Goal: Obtain resource: Download file/media

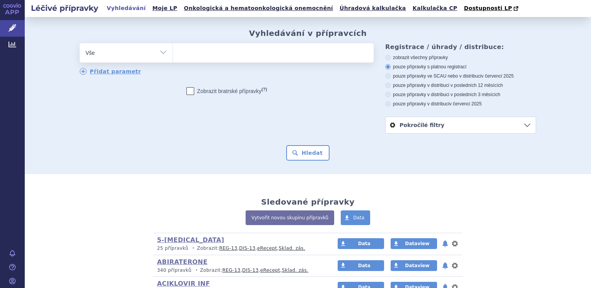
click at [179, 58] on ul at bounding box center [273, 51] width 201 height 16
click at [173, 58] on select at bounding box center [172, 52] width 0 height 19
click at [159, 54] on select "Vše Přípravek/SUKL kód MAH VPOIS ATC/Aktivní látka Léková forma Síla" at bounding box center [126, 51] width 93 height 17
select select "filter-atc-group"
click at [80, 44] on select "Vše Přípravek/SUKL kód MAH VPOIS ATC/Aktivní látka Léková forma Síla" at bounding box center [126, 51] width 93 height 17
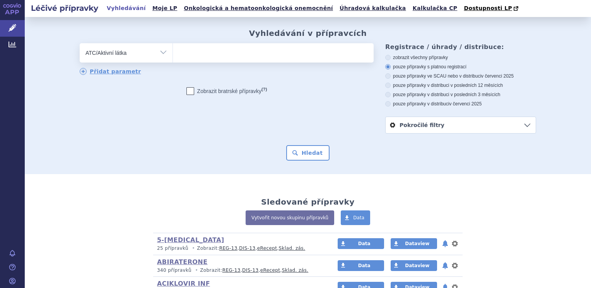
click at [195, 50] on ul at bounding box center [273, 51] width 201 height 16
click at [173, 50] on select at bounding box center [172, 52] width 0 height 19
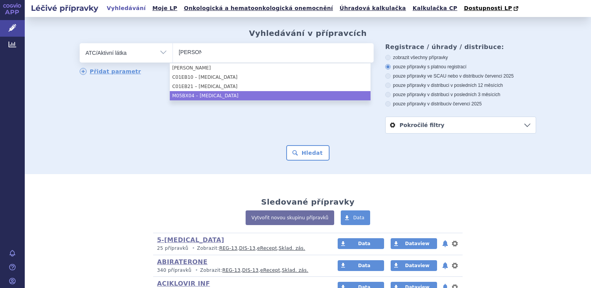
type input "[PERSON_NAME]"
select select "M05BX04"
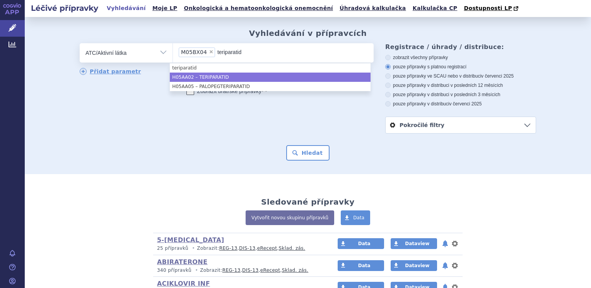
type input "teriparatid"
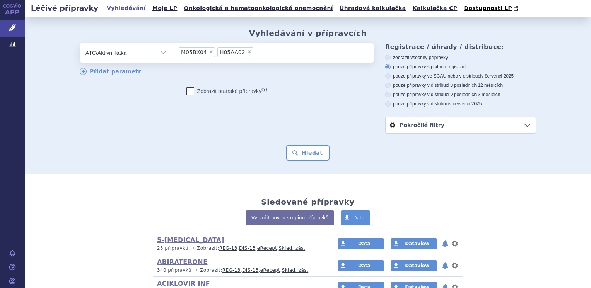
type input "e"
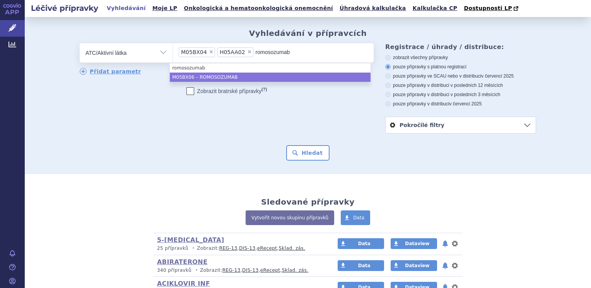
type input "romosozumab"
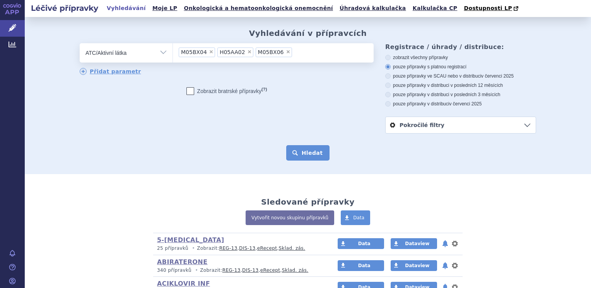
click at [293, 159] on button "Hledat" at bounding box center [308, 152] width 44 height 15
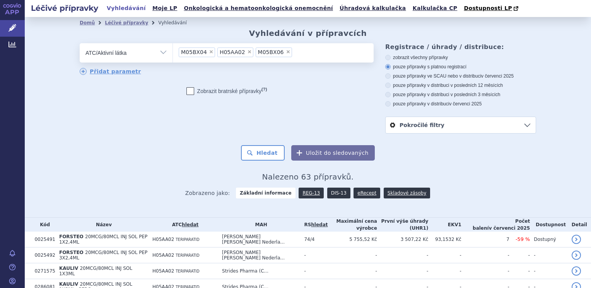
click at [328, 193] on link "DIS-13" at bounding box center [338, 193] width 23 height 11
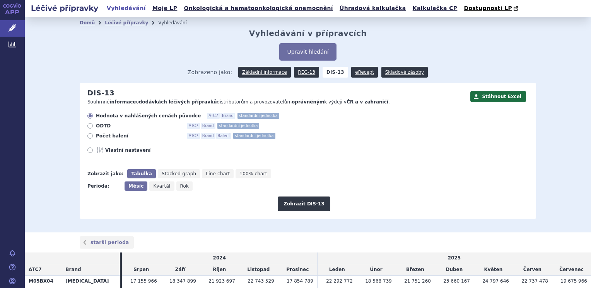
click at [87, 138] on icon at bounding box center [89, 135] width 5 height 5
click at [88, 138] on input "Počet balení ATC7 Brand Balení standardní jednotka" at bounding box center [90, 137] width 5 height 5
radio input "true"
click at [180, 189] on span "Rok" at bounding box center [184, 186] width 9 height 5
click at [176, 187] on input "Rok" at bounding box center [178, 184] width 5 height 5
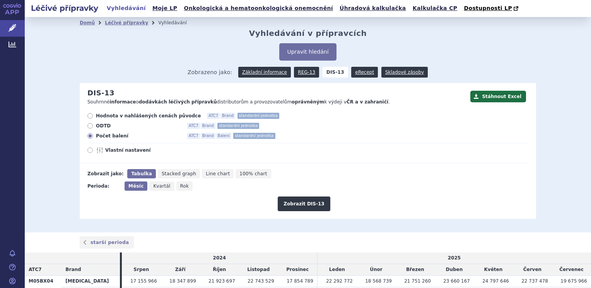
radio input "true"
click at [289, 207] on button "Zobrazit DIS-13" at bounding box center [304, 204] width 52 height 15
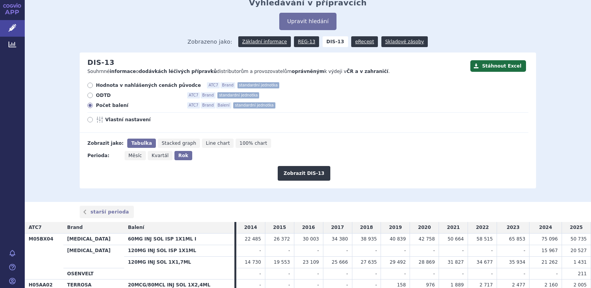
scroll to position [29, 0]
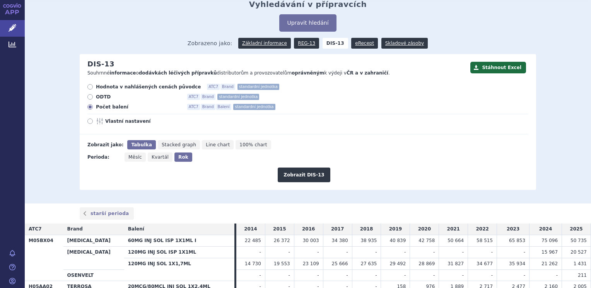
click at [109, 121] on span "Vlastní nastavení" at bounding box center [147, 121] width 85 height 6
click at [93, 121] on input "Vlastní nastavení" at bounding box center [90, 122] width 5 height 5
radio input "true"
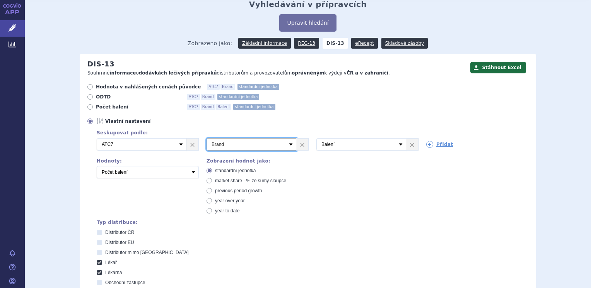
click at [286, 147] on select "Vyberte groupování ATC3 ATC5 ATC7 Brand Balení SÚKL kód MAH VPOIS Referenční sk…" at bounding box center [251, 144] width 90 height 12
click at [400, 148] on select "Vyberte groupování ATC3 ATC5 ATC7 Brand Balení SÚKL kód MAH VPOIS Referenční sk…" at bounding box center [361, 144] width 90 height 12
click at [401, 147] on select "Vyberte groupování ATC3 ATC5 ATC7 Brand Balení SÚKL kód MAH VPOIS Referenční sk…" at bounding box center [361, 144] width 90 height 12
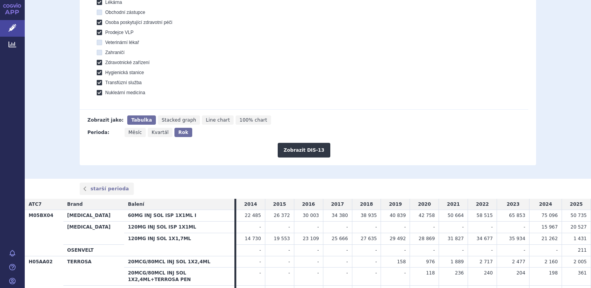
scroll to position [338, 0]
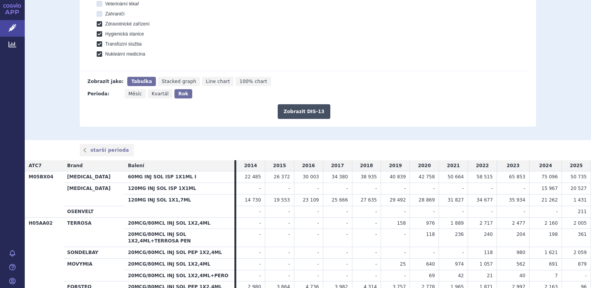
click at [302, 115] on button "Zobrazit DIS-13" at bounding box center [304, 111] width 52 height 15
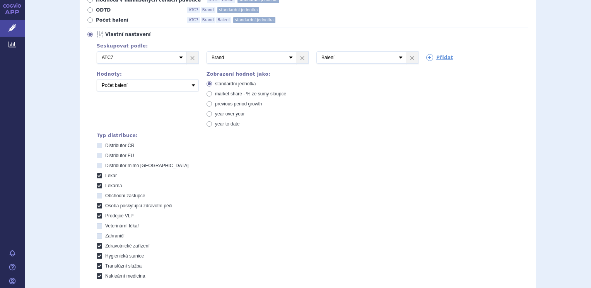
scroll to position [77, 0]
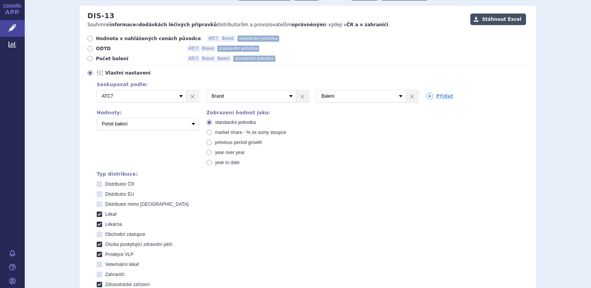
click at [495, 21] on button "Stáhnout Excel" at bounding box center [498, 20] width 56 height 12
